Goal: Transaction & Acquisition: Purchase product/service

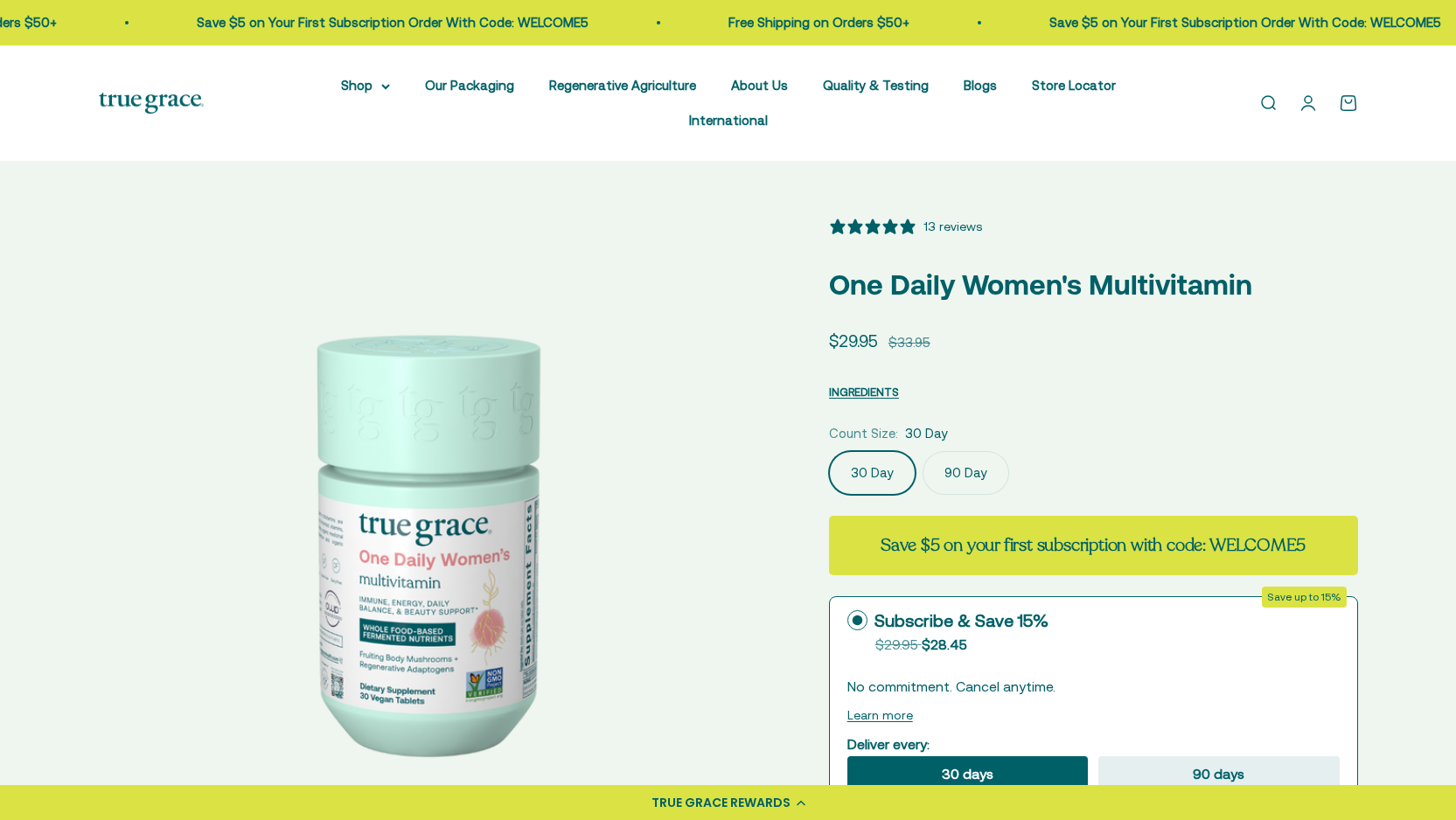
select select "3"
click at [1271, 94] on link "Open search" at bounding box center [1268, 103] width 20 height 20
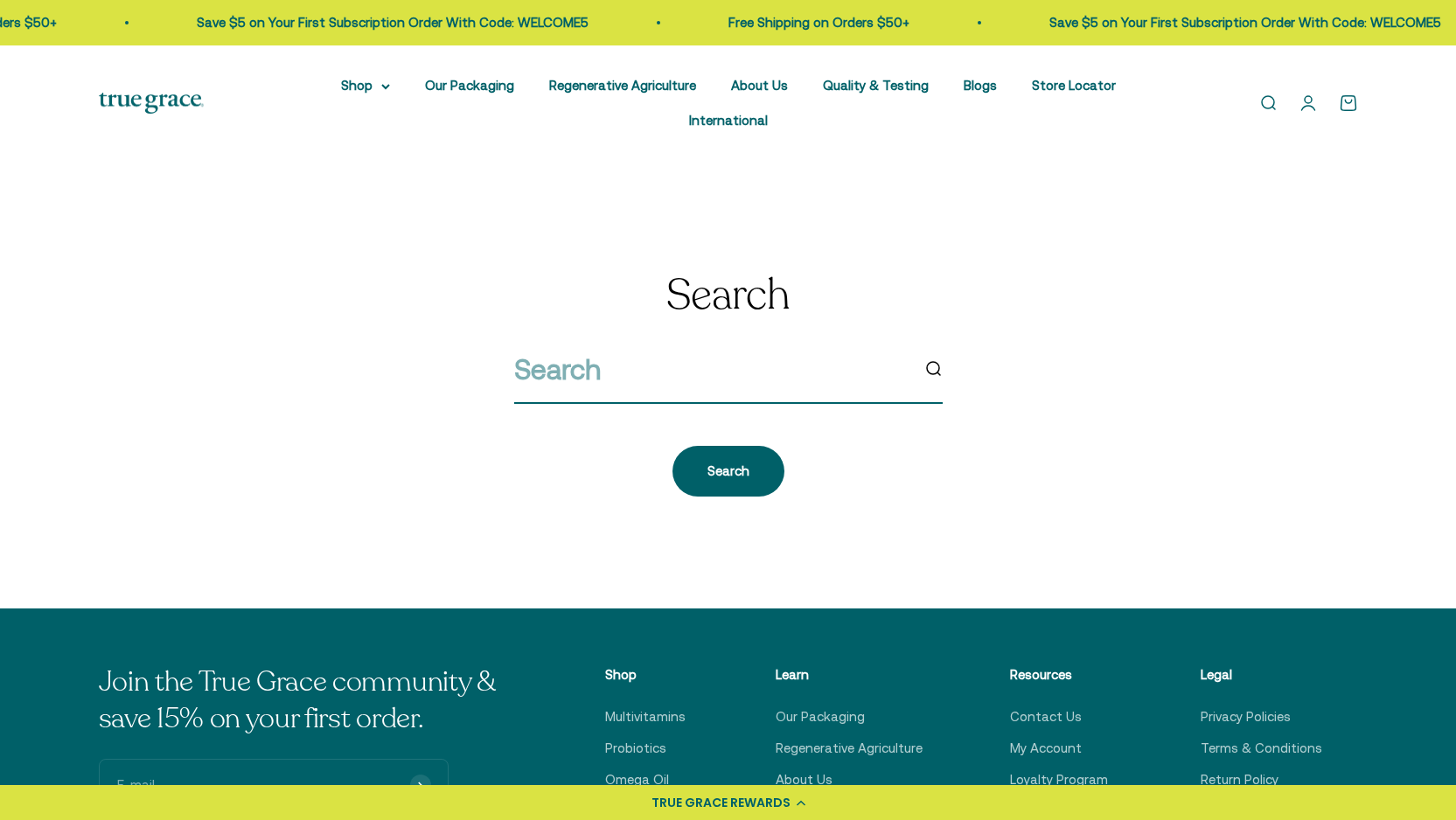
click at [727, 347] on input "search" at bounding box center [712, 370] width 395 height 45
type input "prenatal"
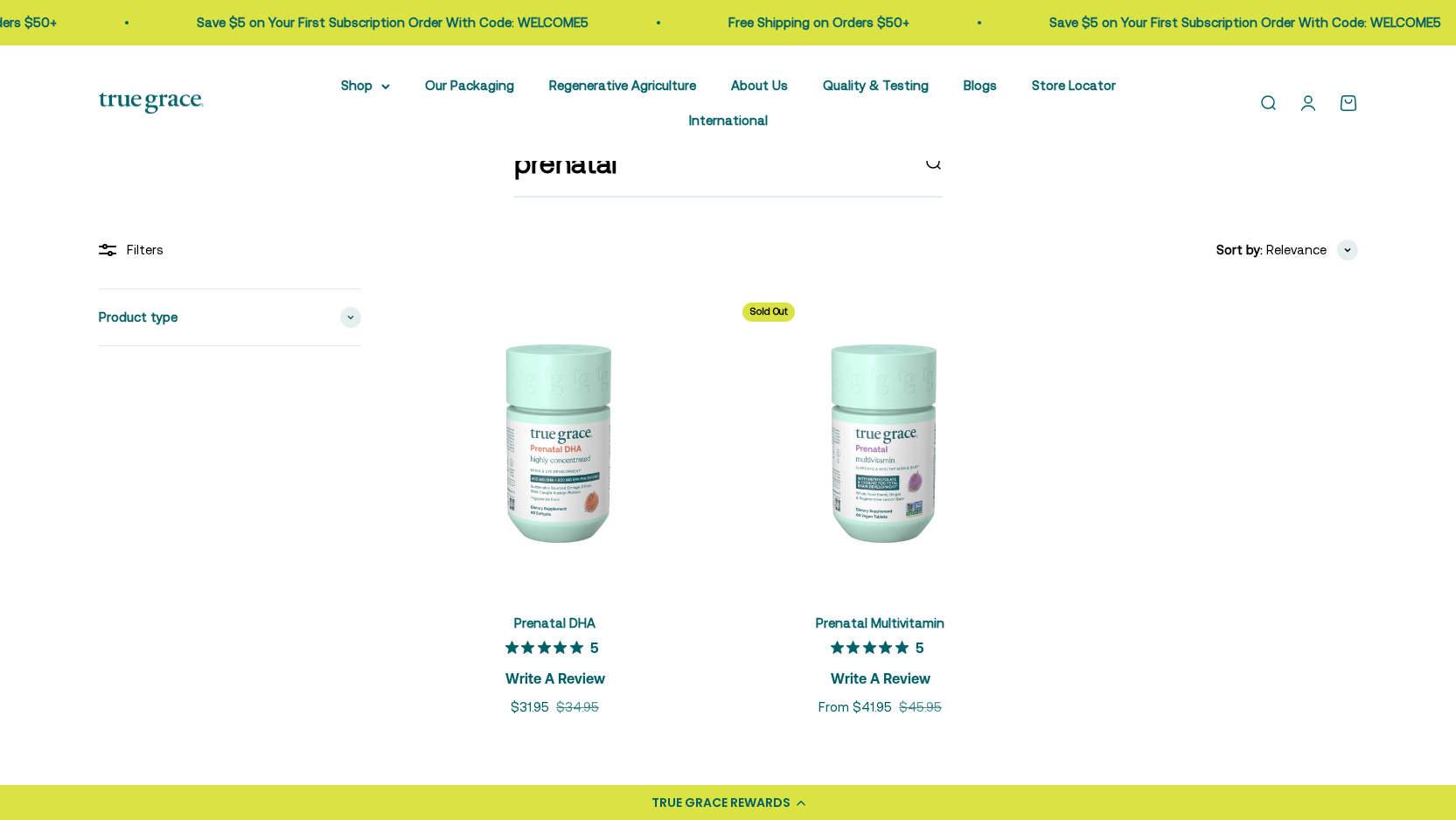
scroll to position [295, 0]
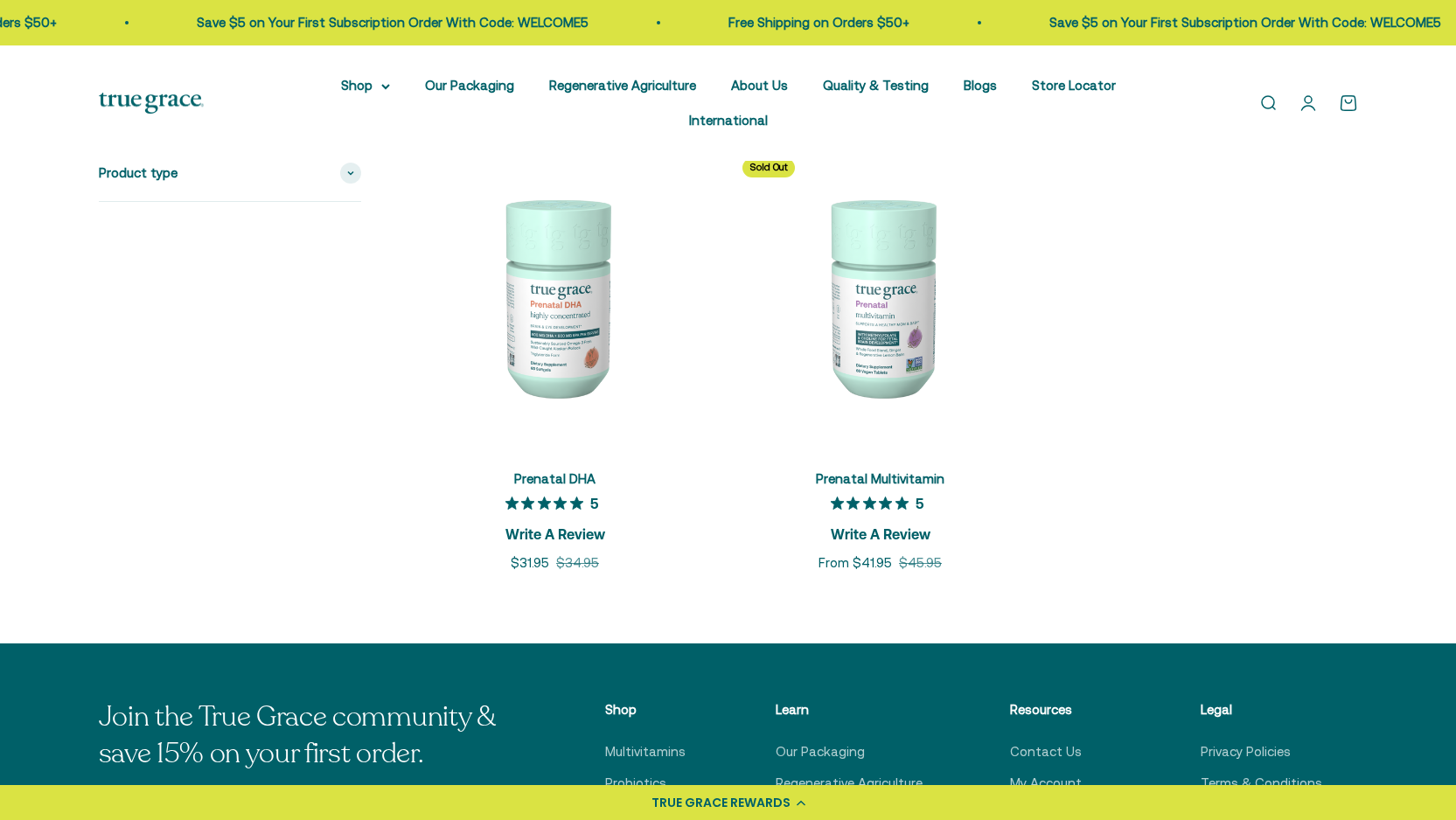
click at [928, 336] on img at bounding box center [880, 296] width 304 height 304
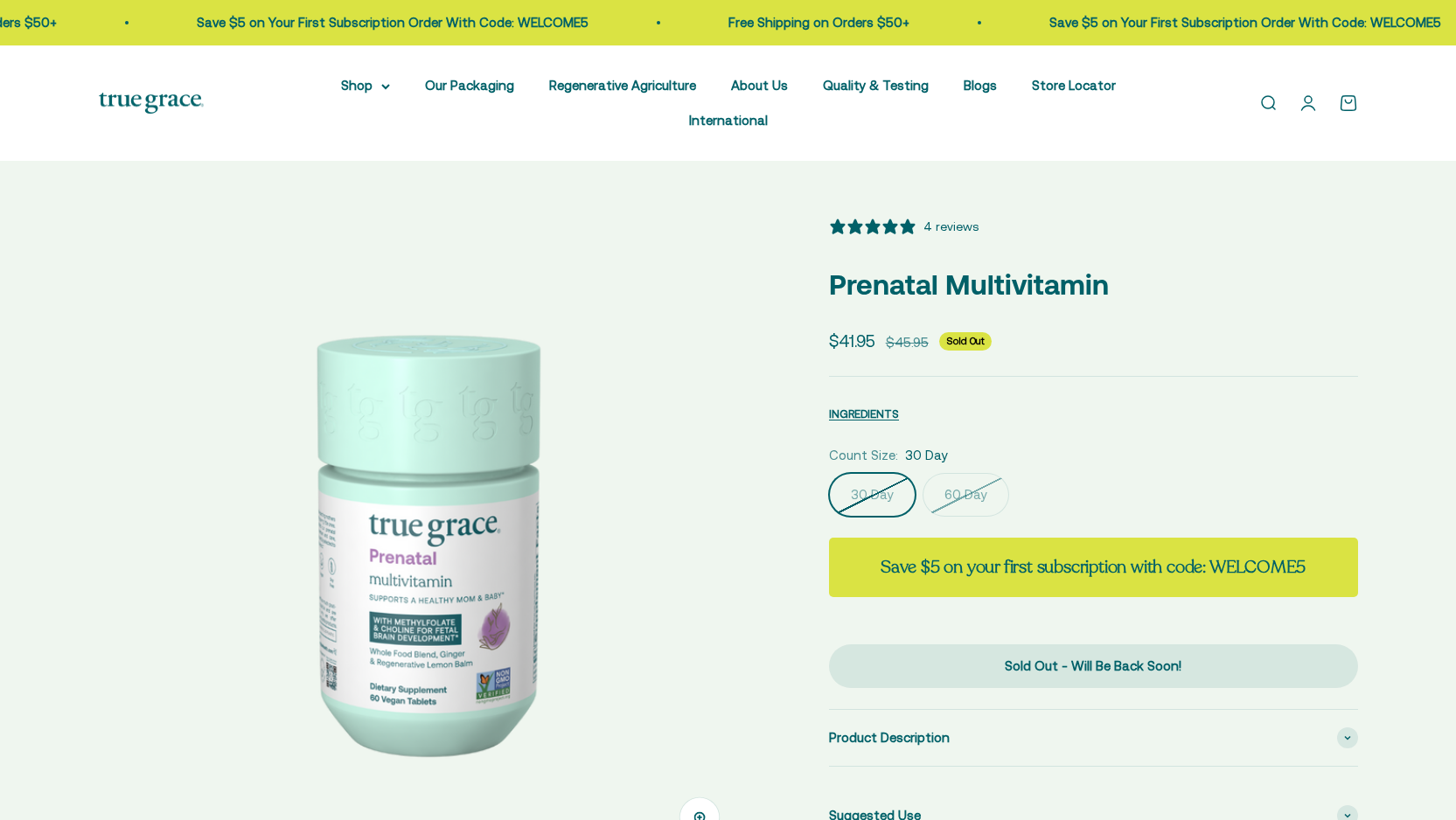
select select "3"
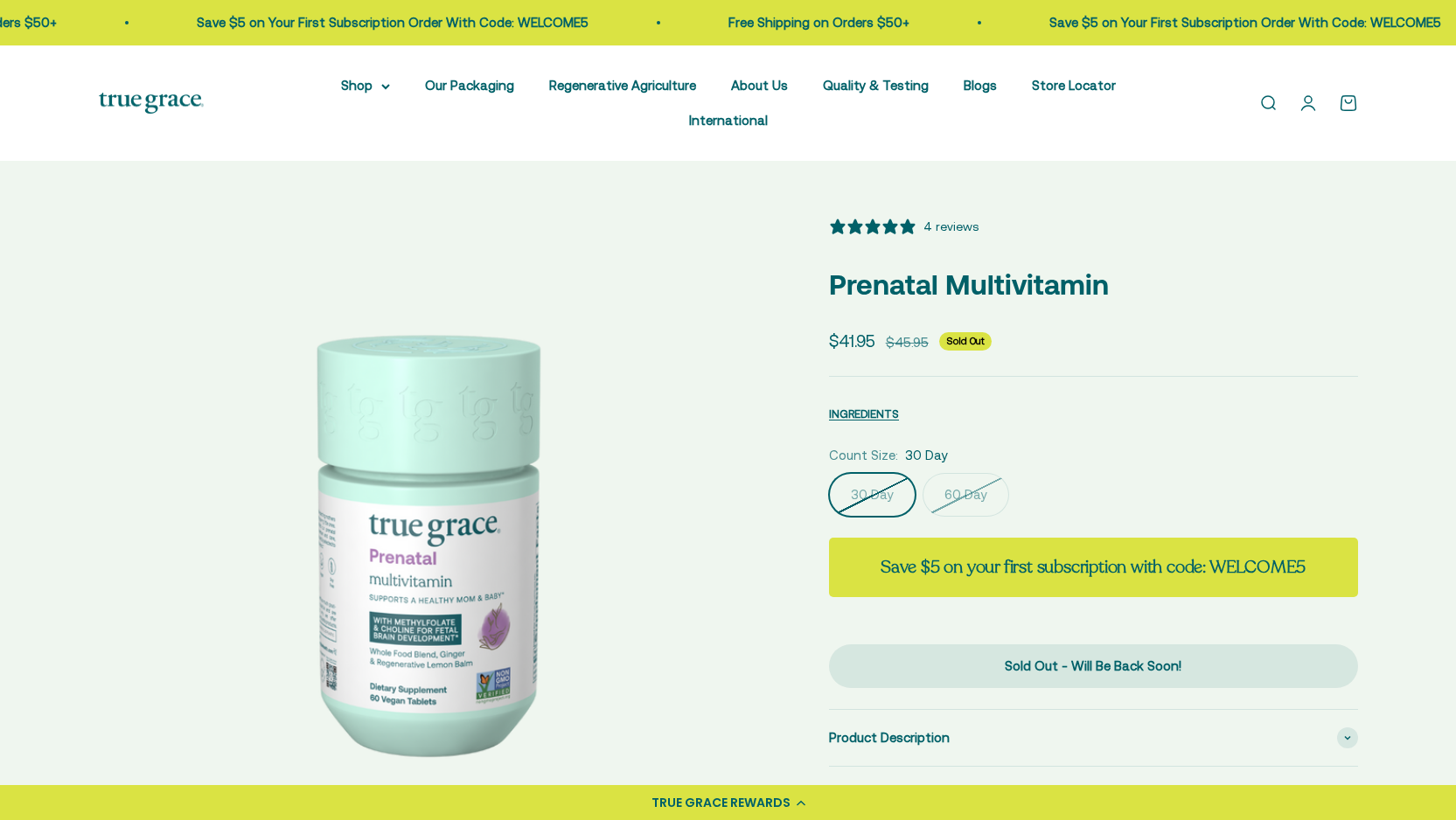
scroll to position [149, 0]
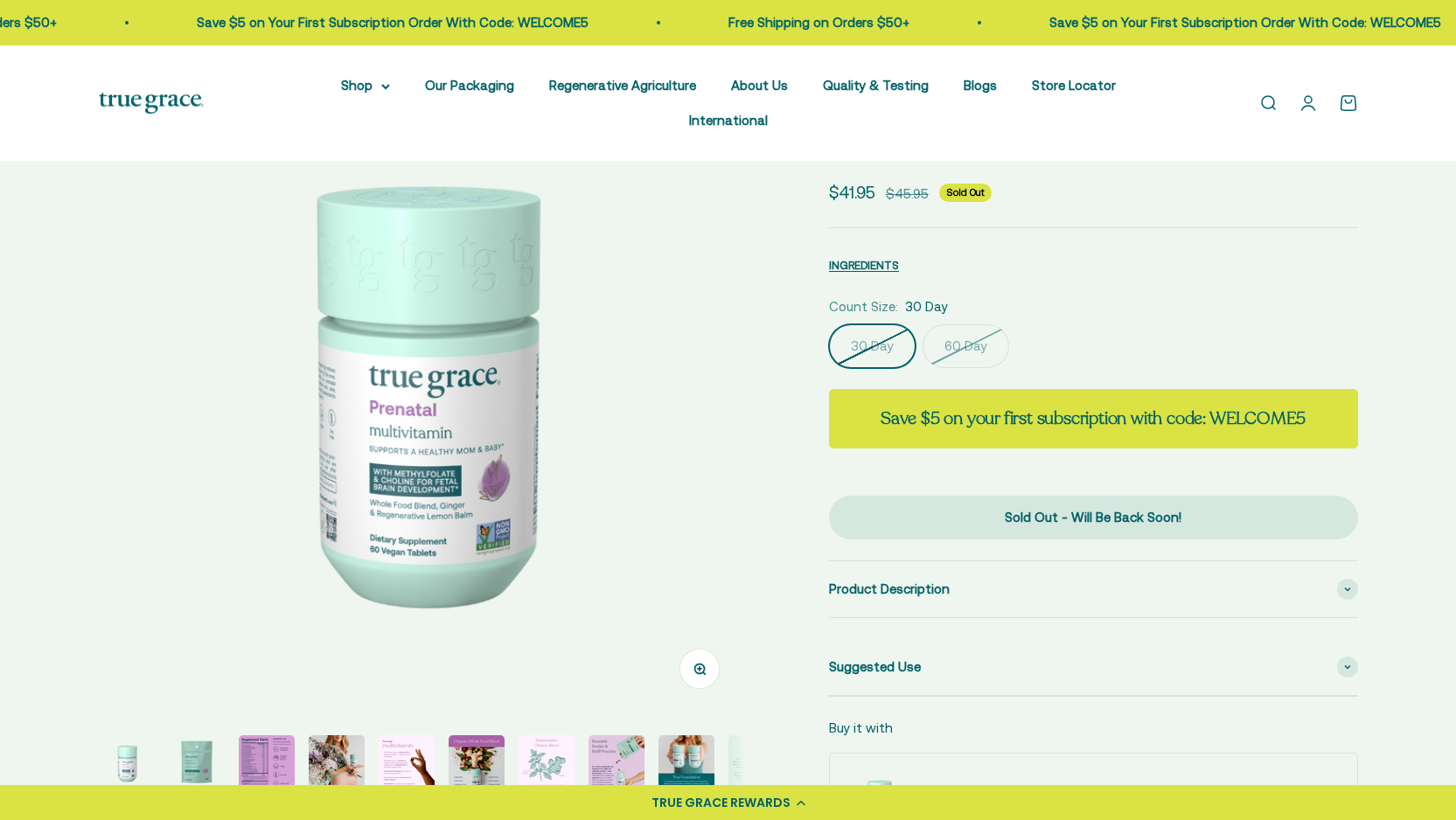
click at [507, 375] on img at bounding box center [422, 391] width 646 height 646
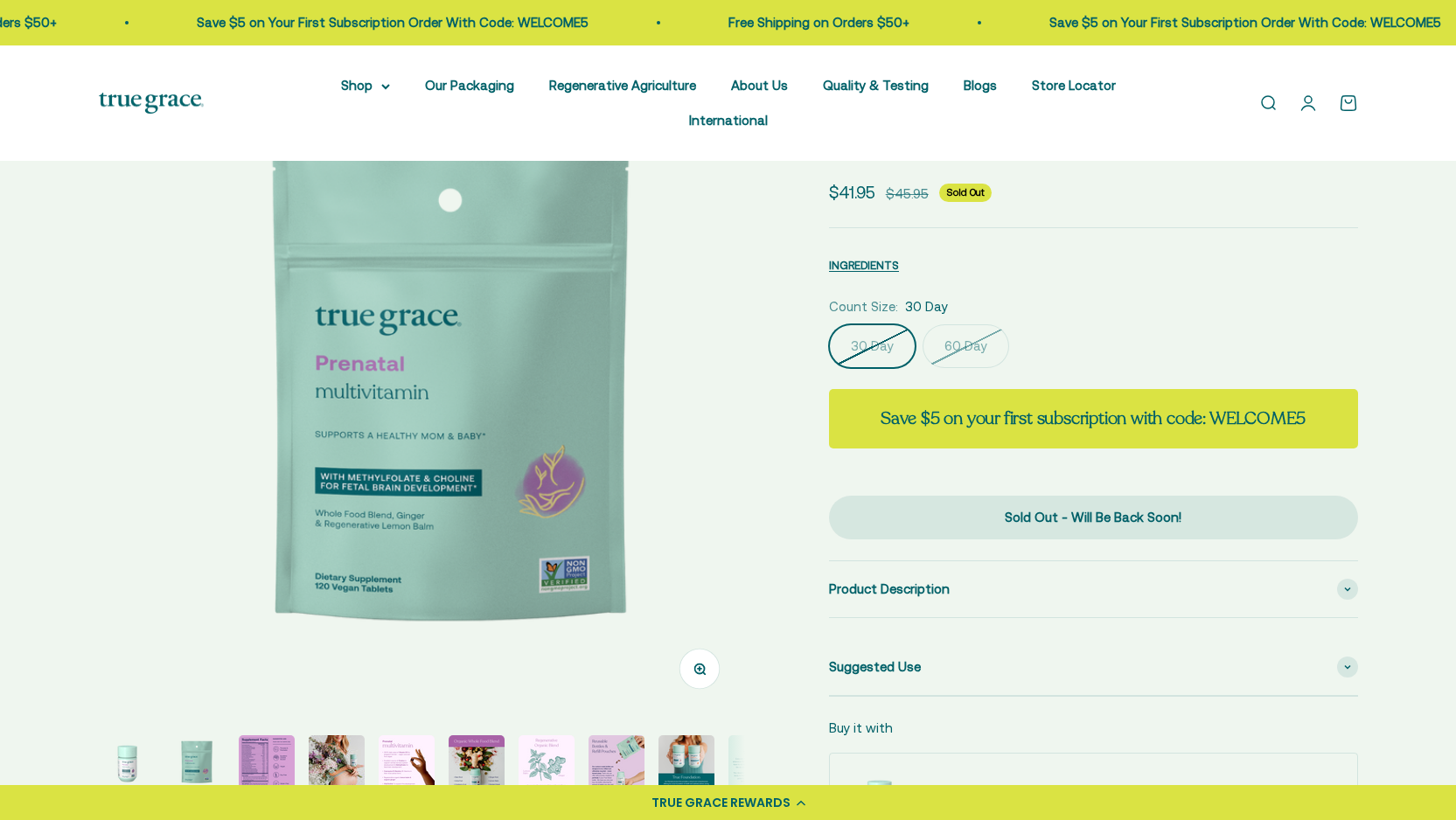
scroll to position [0, 668]
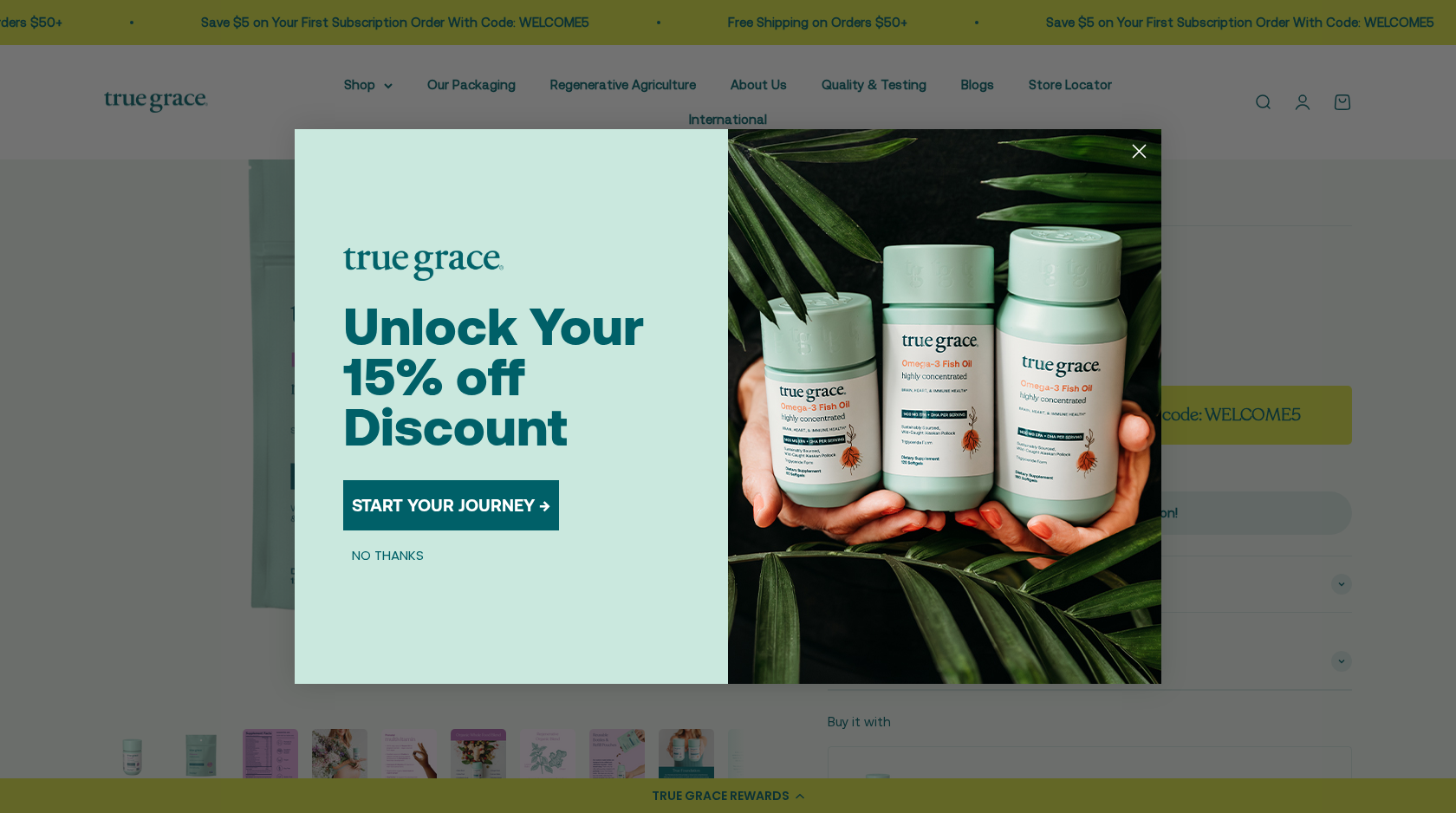
click at [1140, 148] on circle "Close dialog" at bounding box center [1140, 151] width 29 height 29
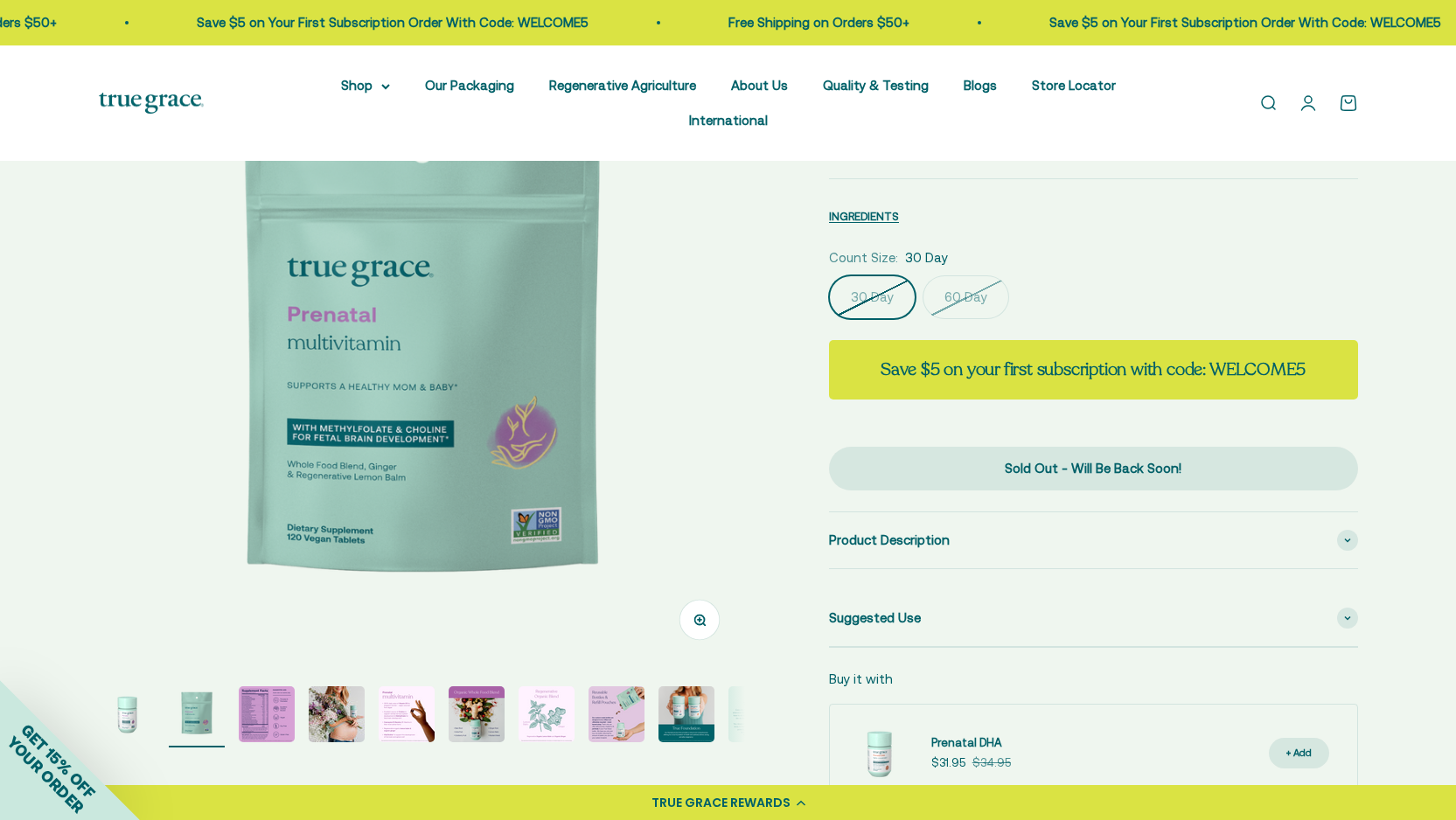
scroll to position [416, 0]
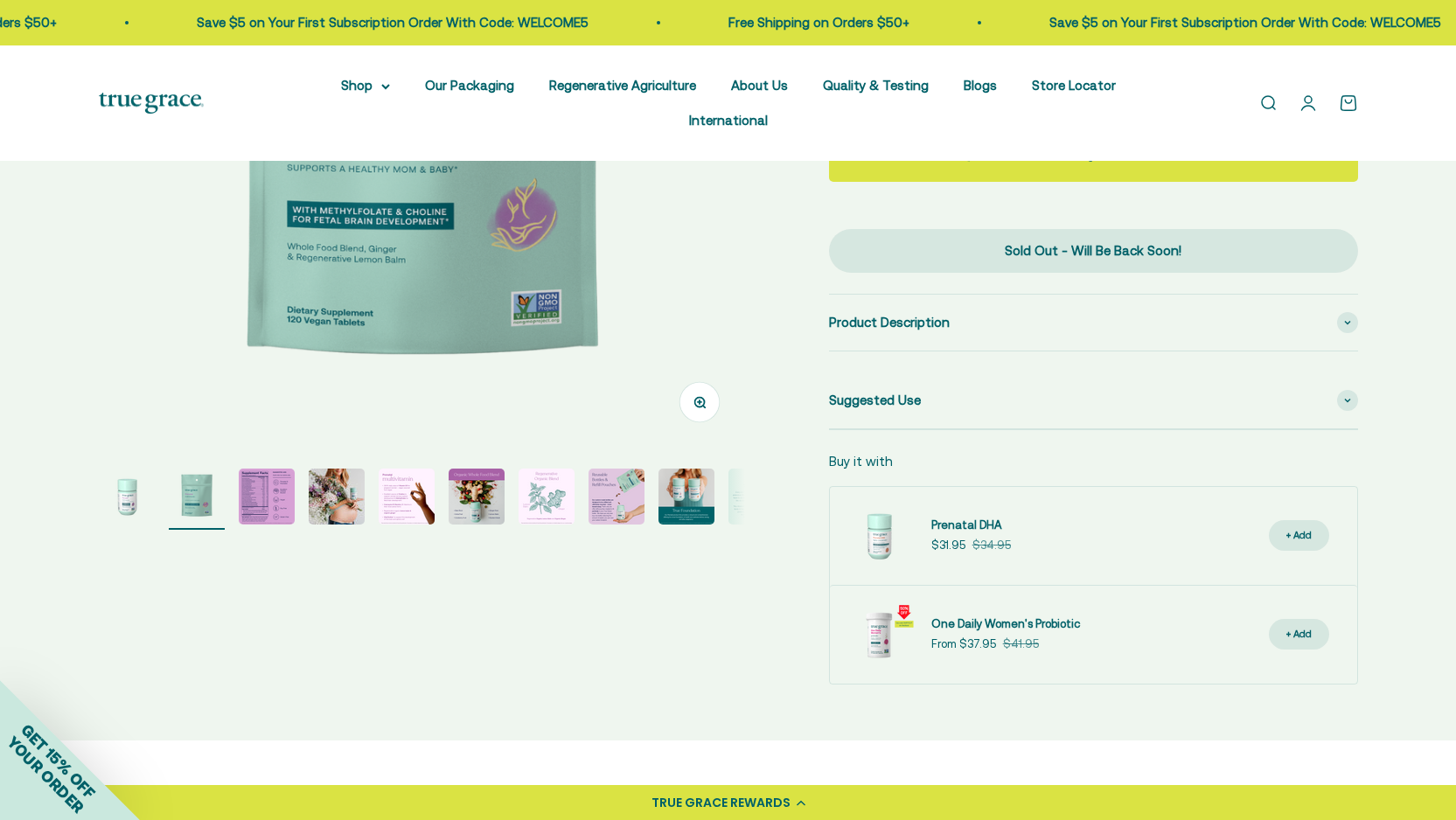
click at [466, 470] on img "Go to item 6" at bounding box center [477, 497] width 56 height 56
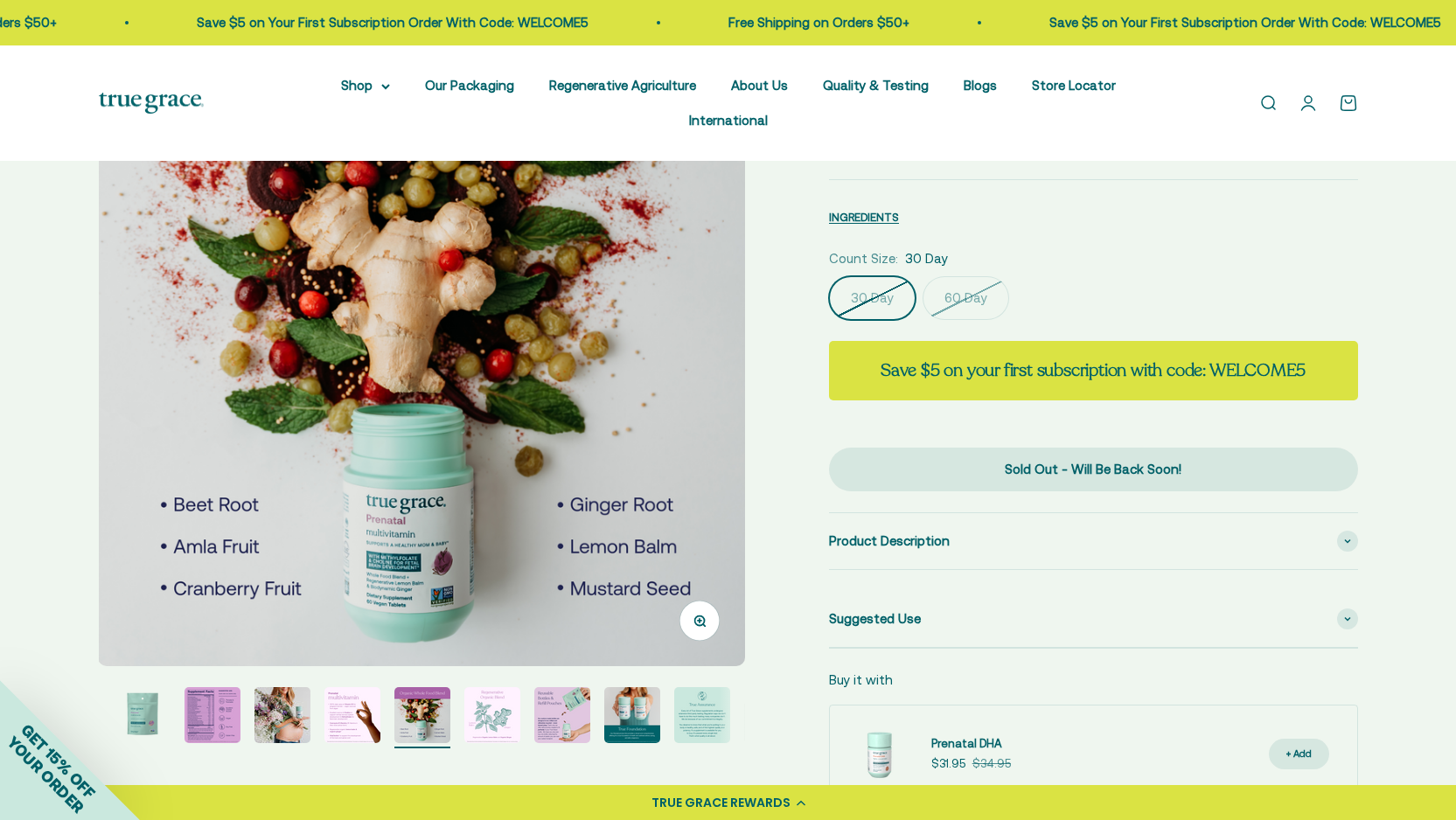
scroll to position [183, 0]
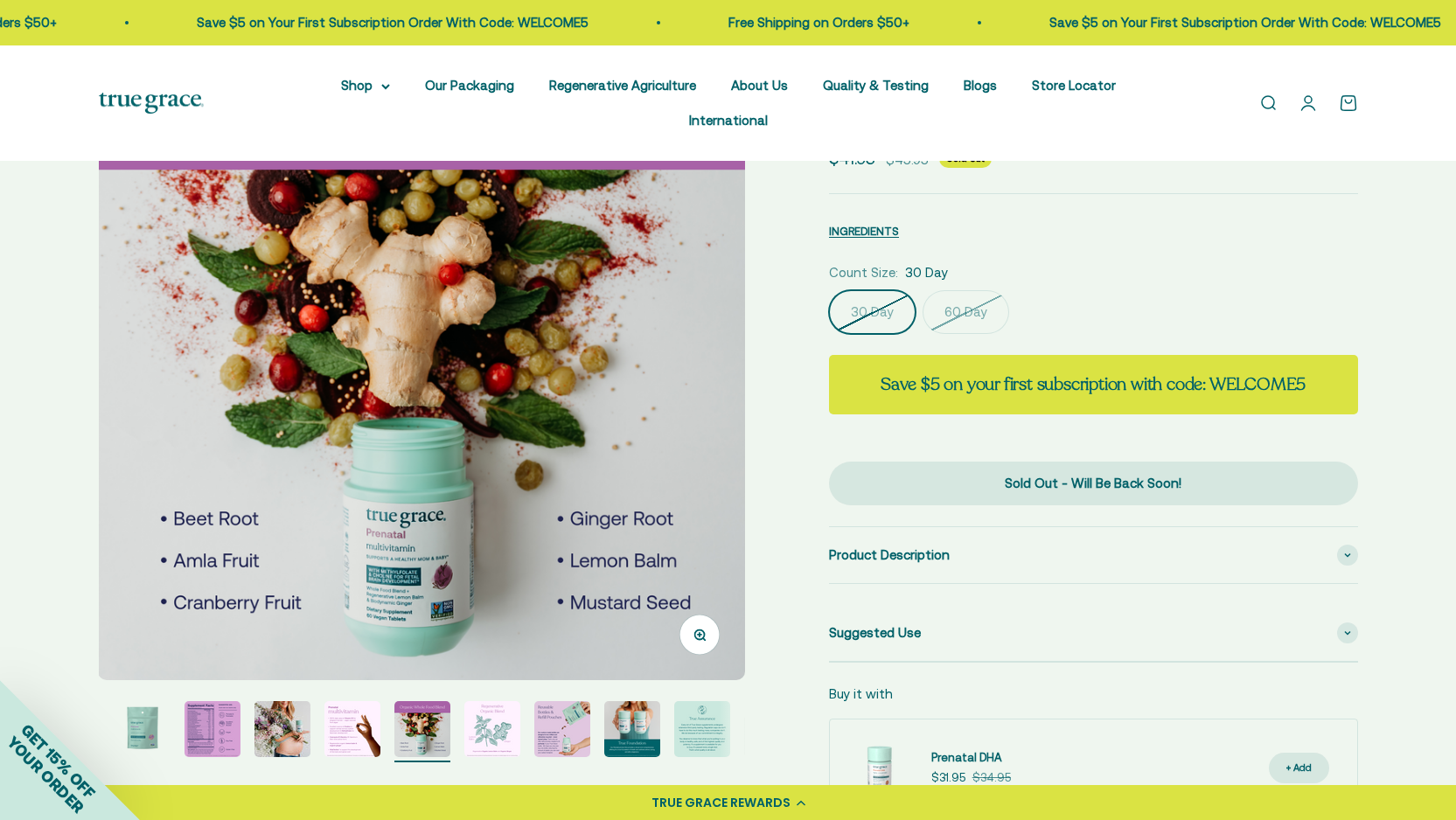
click at [627, 712] on img "Go to item 9" at bounding box center [633, 729] width 56 height 56
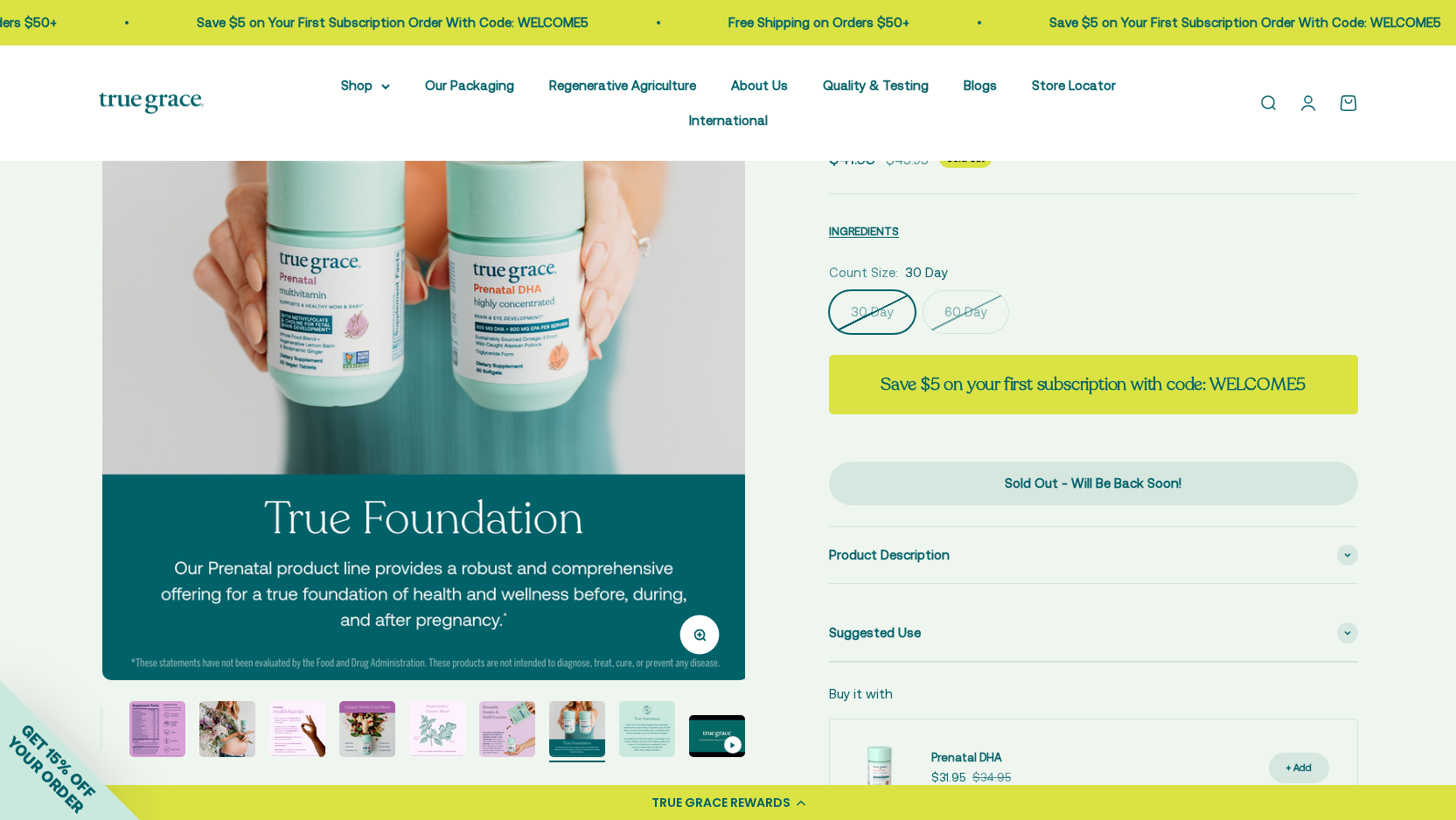
scroll to position [0, 5340]
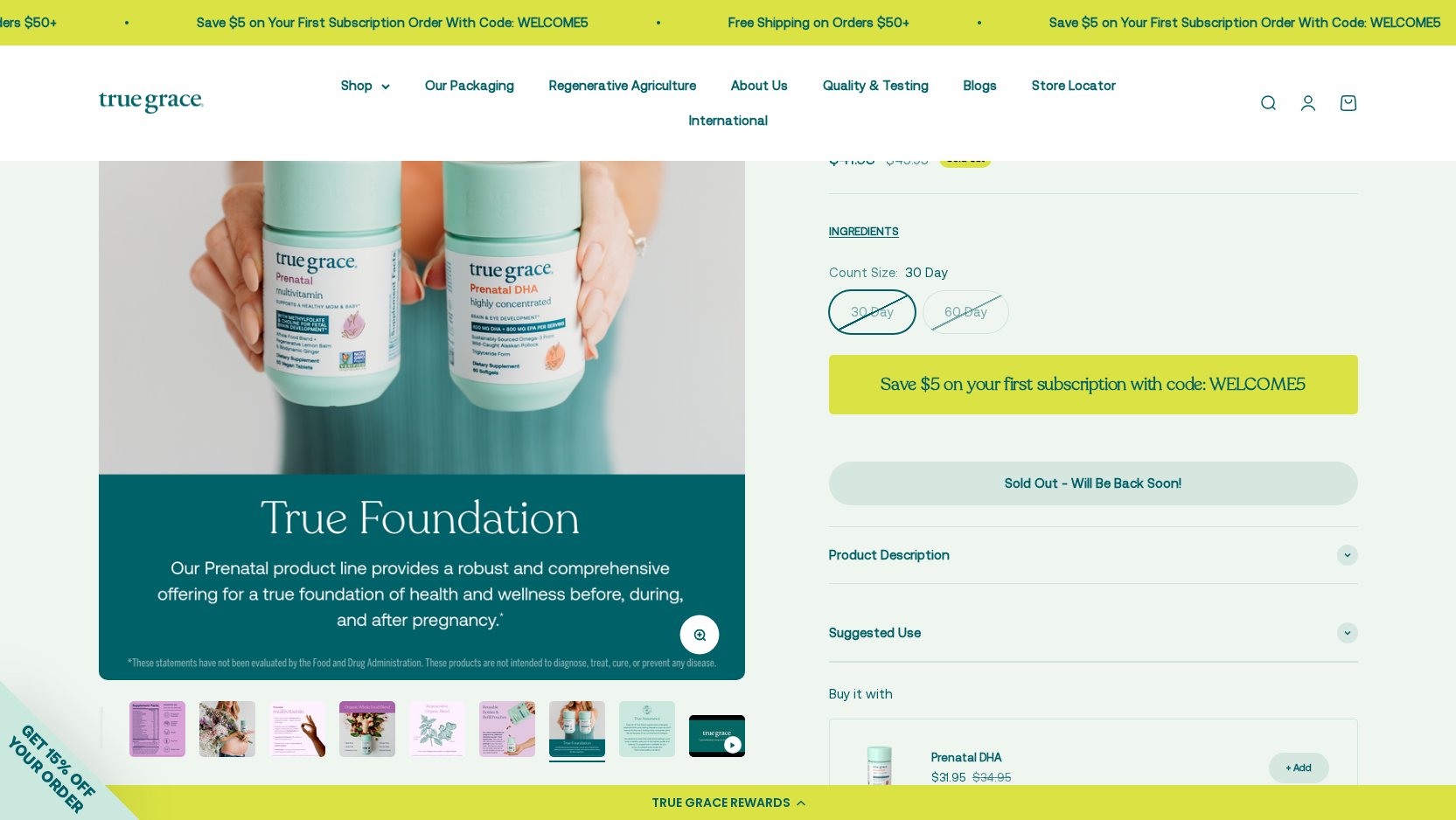
click at [639, 705] on img "Go to item 10" at bounding box center [647, 729] width 56 height 56
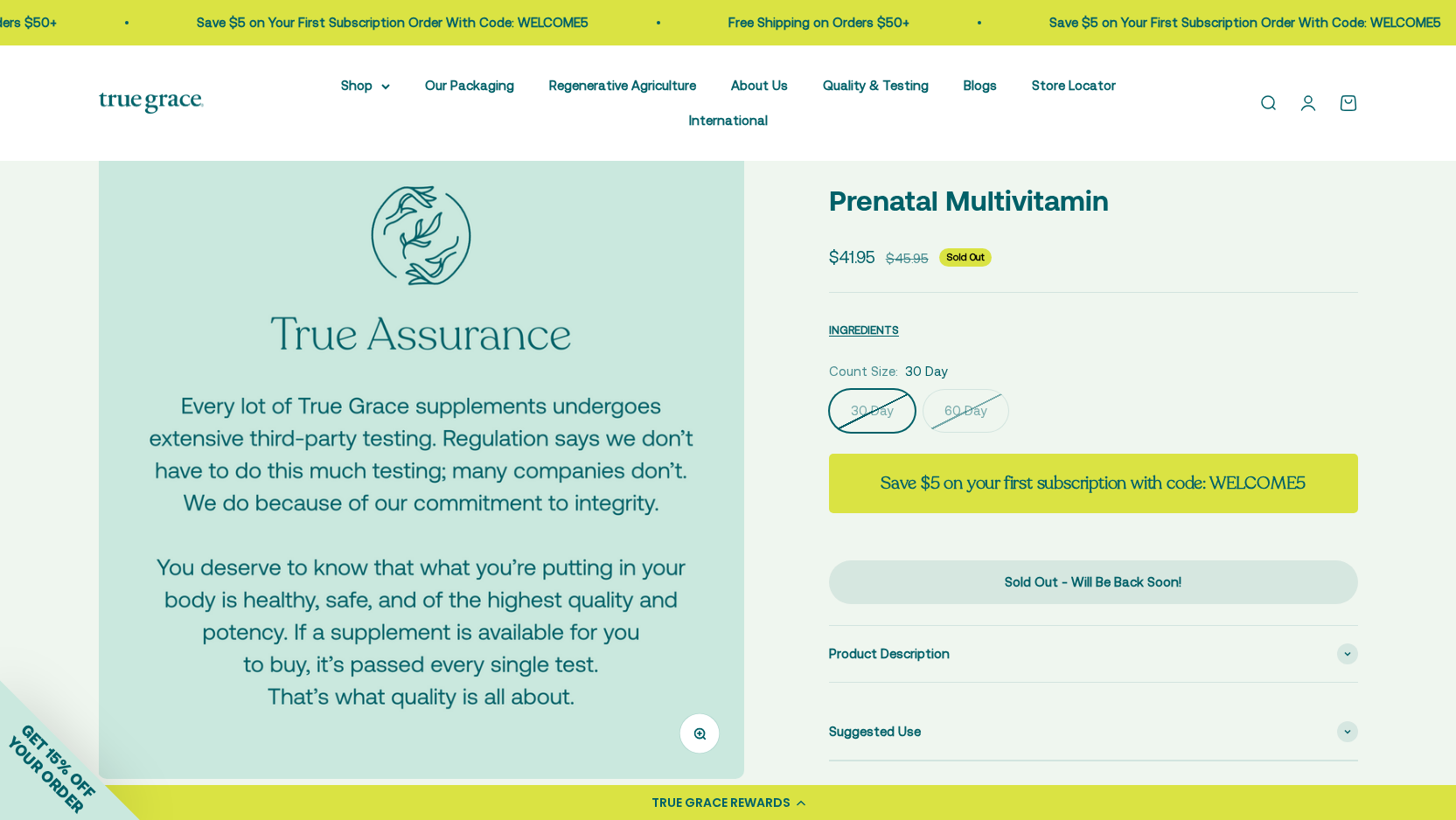
scroll to position [0, 0]
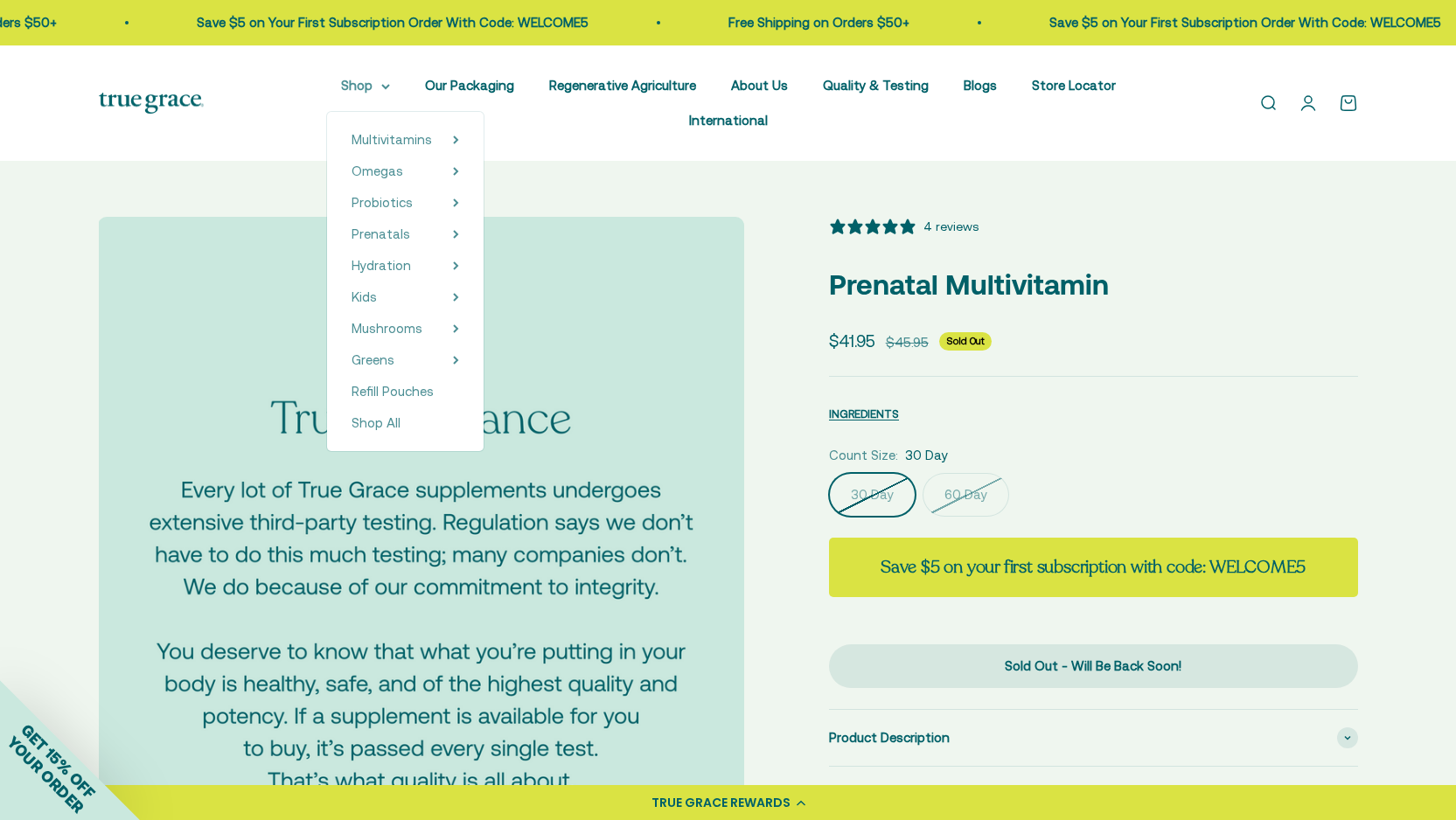
click at [341, 76] on summary "Shop" at bounding box center [365, 85] width 49 height 21
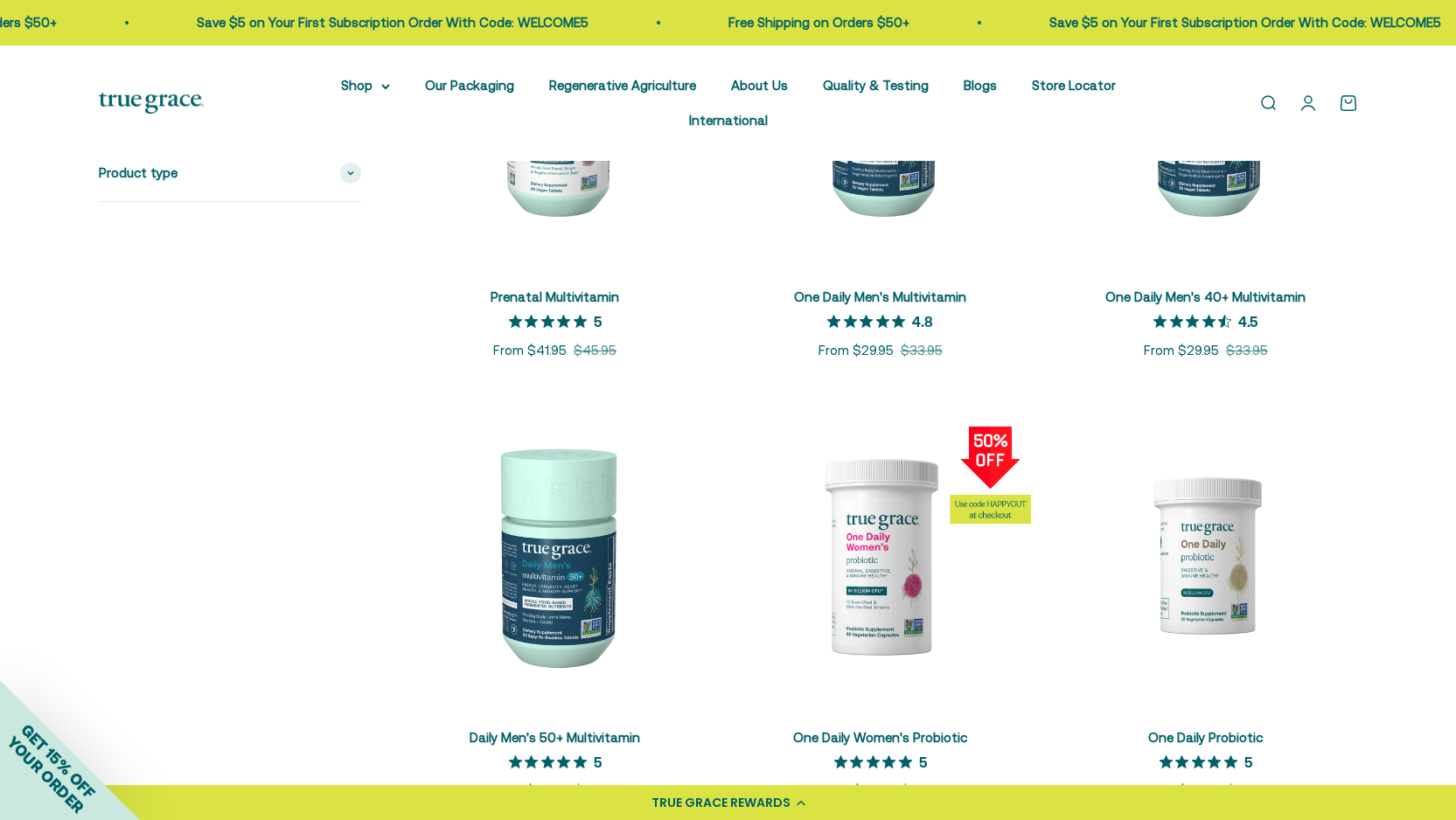
scroll to position [1006, 0]
